Goal: Task Accomplishment & Management: Use online tool/utility

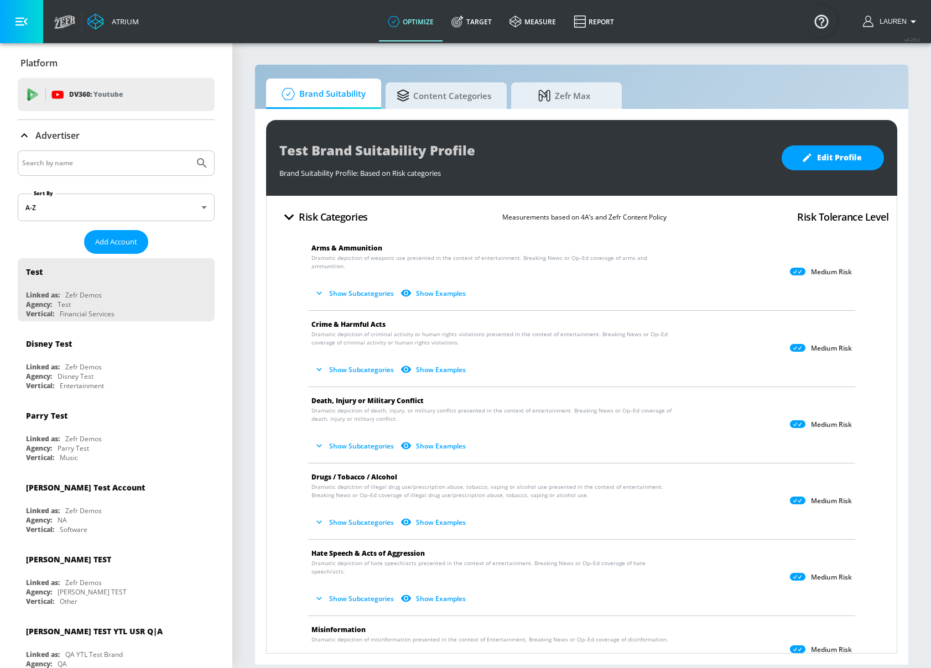
click at [116, 173] on div at bounding box center [116, 163] width 197 height 25
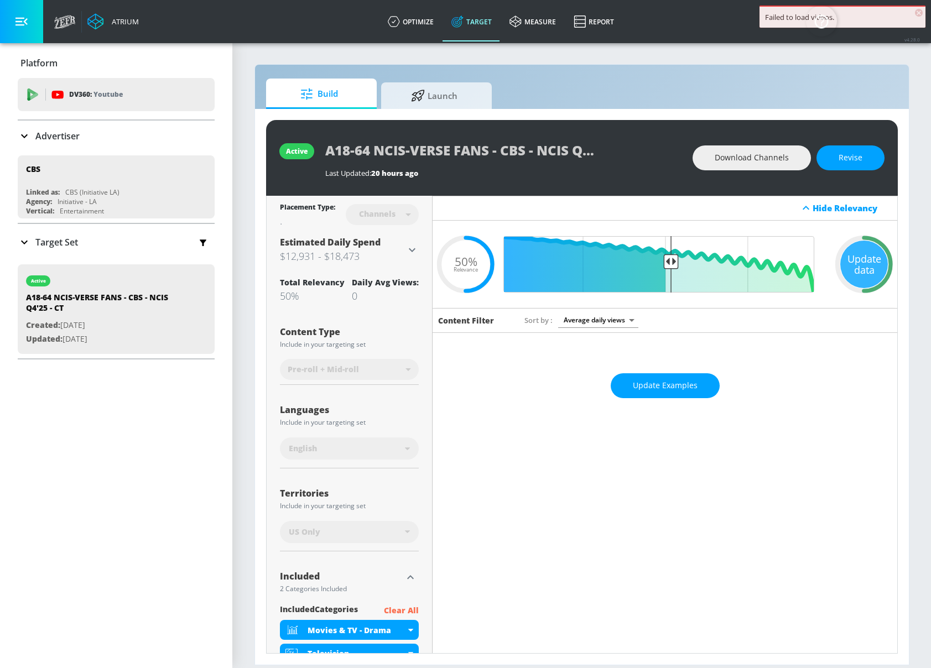
click at [921, 11] on span "×" at bounding box center [919, 13] width 8 height 8
click at [859, 266] on div "Update data" at bounding box center [865, 265] width 48 height 48
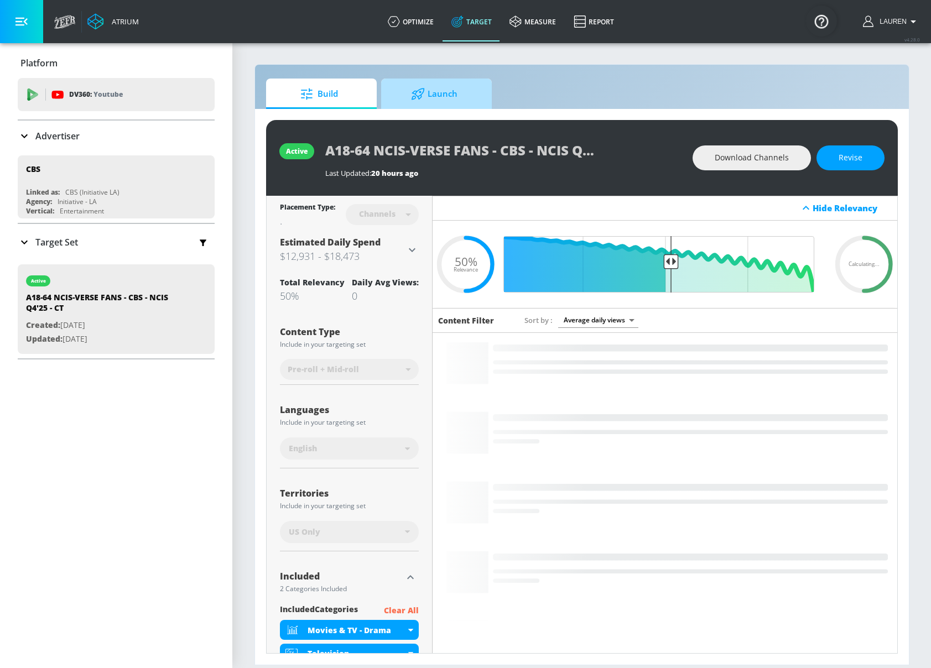
click at [424, 96] on icon at bounding box center [418, 94] width 14 height 12
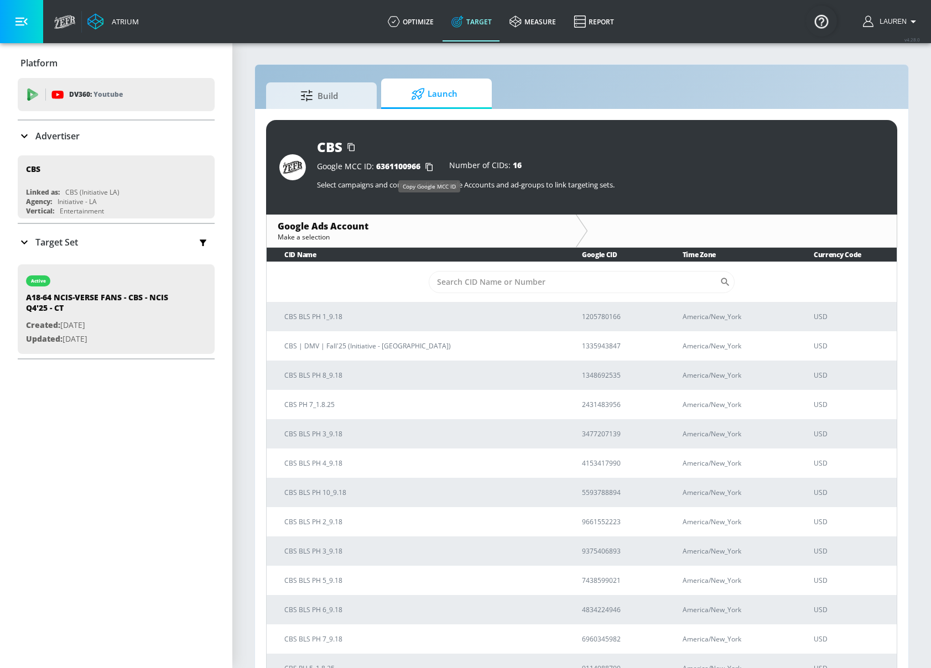
click at [430, 167] on icon "button" at bounding box center [430, 167] width 18 height 18
drag, startPoint x: 564, startPoint y: 463, endPoint x: 158, endPoint y: 459, distance: 405.7
click at [328, 460] on tr "CBS BLS PH 4_9.18 4153417990 America/New_York USD" at bounding box center [582, 463] width 630 height 29
